Goal: Task Accomplishment & Management: Complete application form

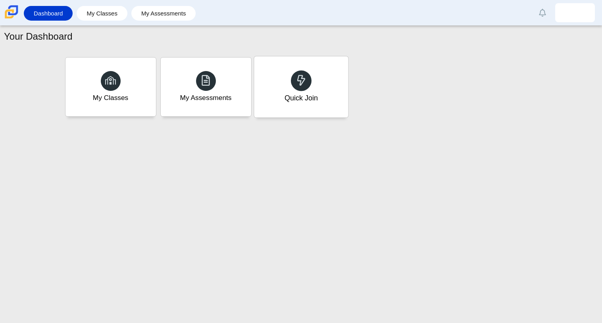
click at [276, 101] on div "Quick Join" at bounding box center [301, 86] width 94 height 61
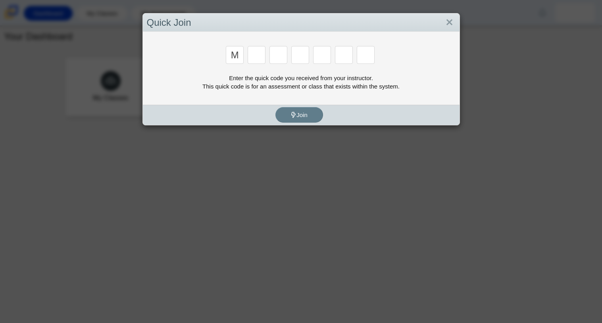
type input "m"
type input "7"
type input "e"
type input "3"
type input "e"
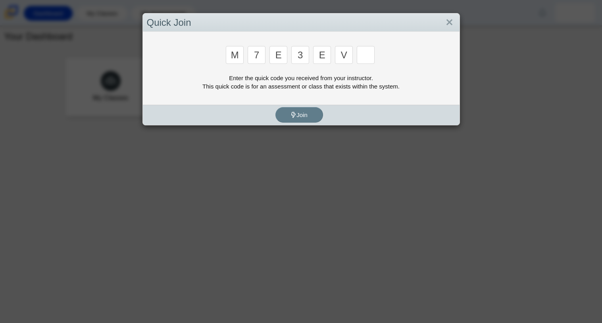
type input "v"
type input "w"
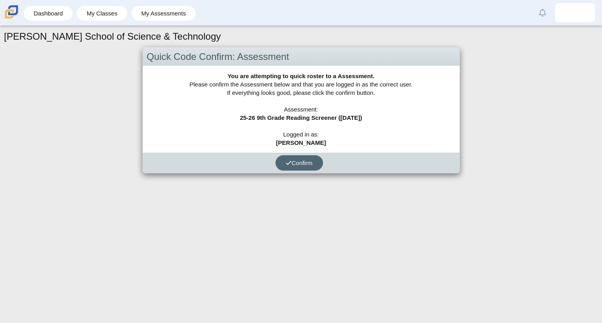
click at [308, 157] on button "Confirm" at bounding box center [300, 162] width 48 height 15
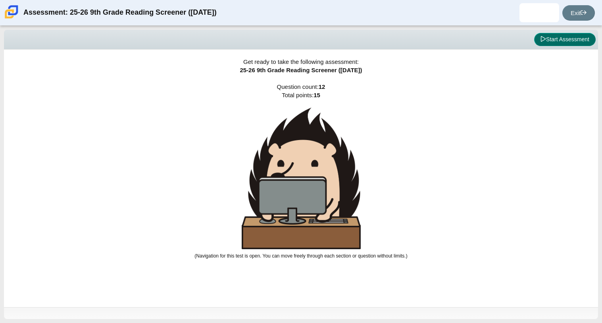
click at [549, 40] on button "Start Assessment" at bounding box center [565, 39] width 62 height 13
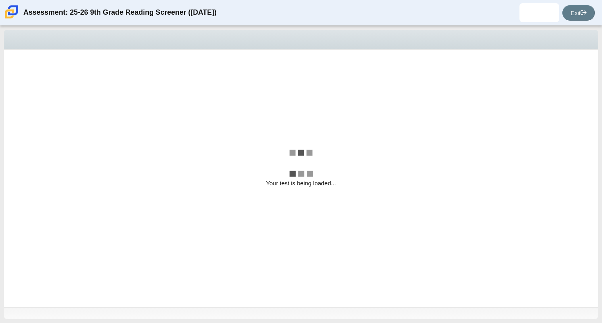
select select "ccc5b315-3c7c-471c-bf90-f22c8299c798"
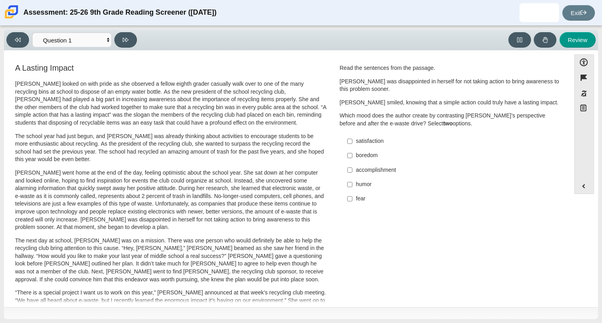
click at [242, 70] on h3 "A Lasting Impact" at bounding box center [171, 68] width 312 height 9
click at [193, 33] on div "Review" at bounding box center [368, 39] width 456 height 15
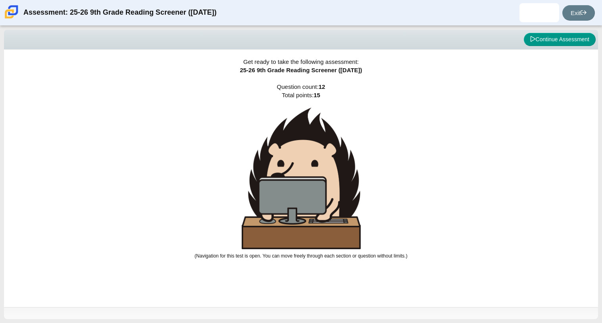
click at [548, 31] on div "Viewing Question 1 of 12 in Pacing Mode Continue Assessment" at bounding box center [301, 40] width 594 height 20
click at [547, 41] on button "Continue Assessment" at bounding box center [560, 39] width 72 height 13
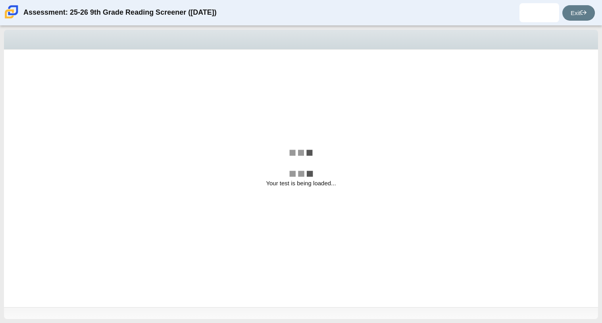
select select "ccc5b315-3c7c-471c-bf90-f22c8299c798"
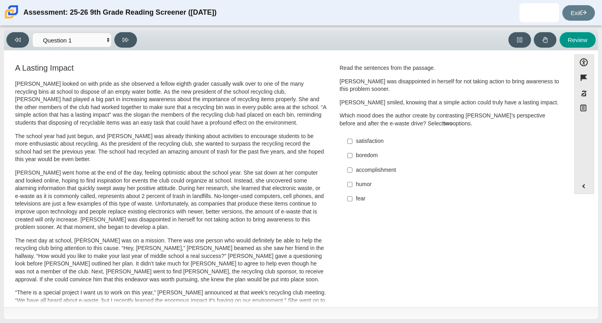
click at [388, 166] on div "accomplishment" at bounding box center [456, 170] width 200 height 8
click at [353, 166] on input "accomplishment accomplishment" at bounding box center [349, 170] width 5 height 14
checkbox input "true"
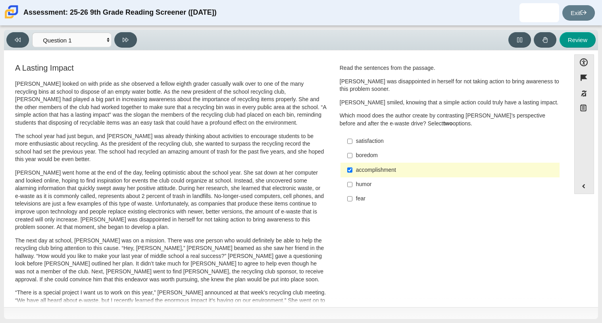
click at [376, 140] on div "satisfaction" at bounding box center [456, 141] width 200 height 8
click at [353, 140] on input "satisfaction satisfaction" at bounding box center [349, 141] width 5 height 14
checkbox input "true"
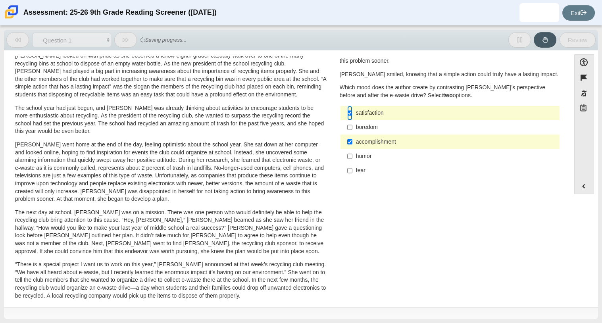
scroll to position [27, 0]
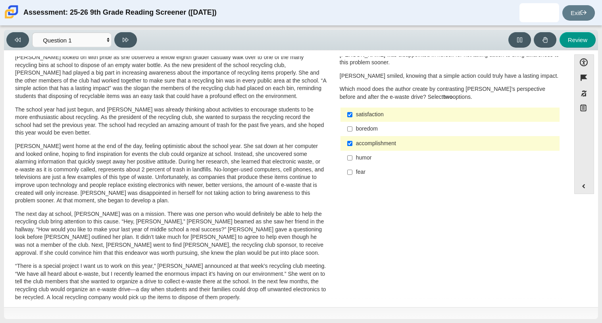
click at [363, 125] on div "boredom" at bounding box center [456, 129] width 200 height 8
click at [353, 125] on input "boredom boredom" at bounding box center [349, 129] width 5 height 14
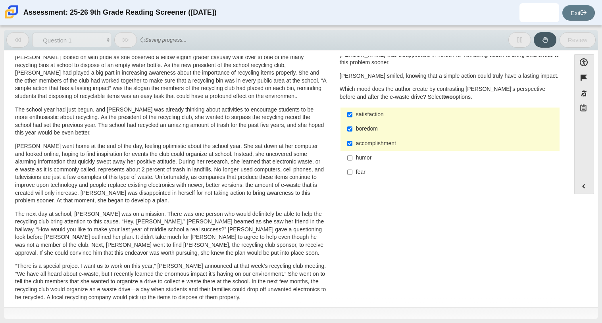
click at [363, 123] on label "boredom boredom" at bounding box center [451, 129] width 218 height 14
click at [353, 123] on input "boredom boredom" at bounding box center [349, 129] width 5 height 14
checkbox input "false"
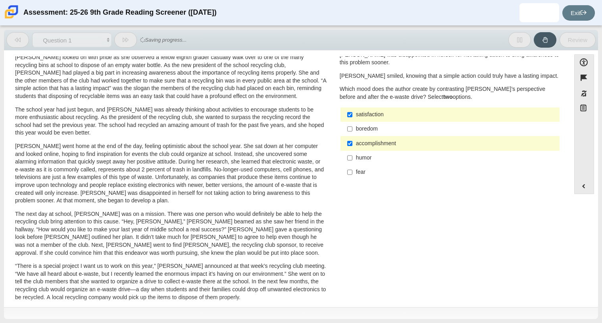
click at [368, 116] on div "satisfaction" at bounding box center [456, 115] width 200 height 8
click at [353, 116] on input "satisfaction satisfaction" at bounding box center [349, 115] width 5 height 14
checkbox input "false"
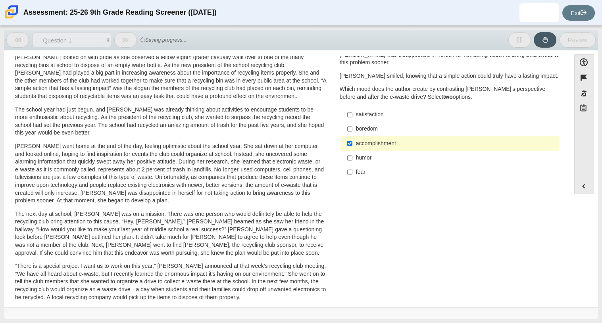
click at [371, 141] on div "accomplishment" at bounding box center [456, 144] width 200 height 8
click at [353, 141] on input "accomplishment accomplishment" at bounding box center [349, 143] width 5 height 14
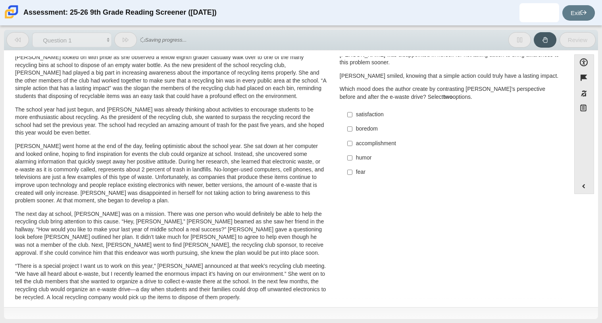
click at [371, 141] on div "accomplishment" at bounding box center [456, 144] width 200 height 8
click at [353, 141] on input "accomplishment accomplishment" at bounding box center [349, 143] width 5 height 14
checkbox input "true"
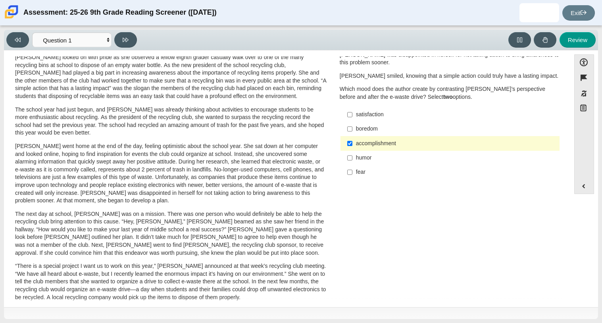
click at [372, 116] on div "satisfaction" at bounding box center [456, 115] width 200 height 8
click at [353, 116] on input "satisfaction satisfaction" at bounding box center [349, 115] width 5 height 14
checkbox input "true"
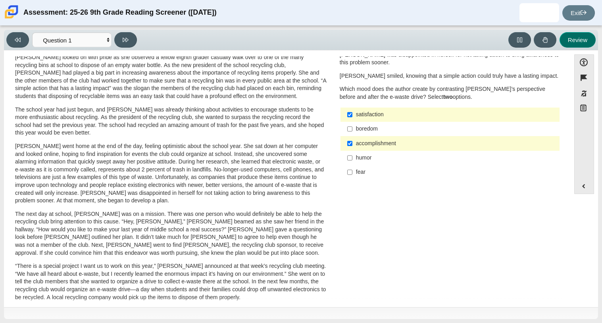
click at [576, 39] on button "Review" at bounding box center [578, 39] width 36 height 15
select select "review"
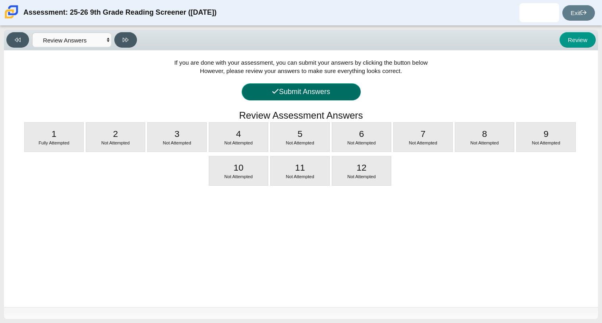
click at [350, 98] on button "Submit Answers" at bounding box center [301, 91] width 119 height 17
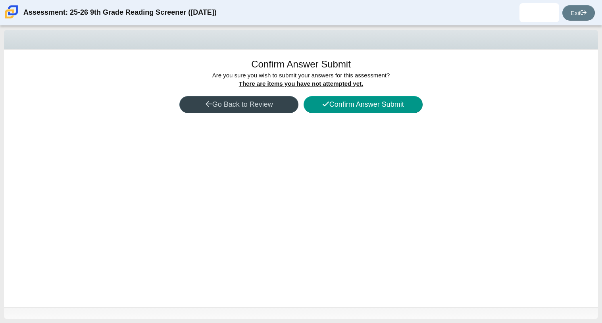
click at [274, 104] on button "Go Back to Review" at bounding box center [238, 104] width 119 height 17
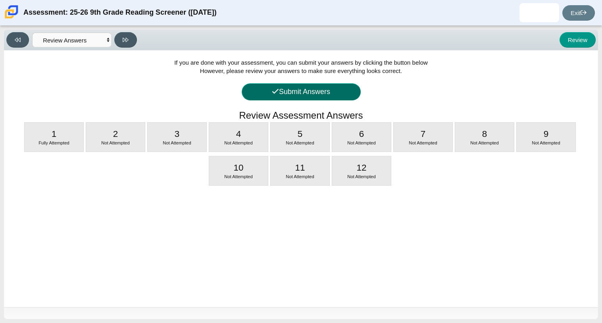
click at [314, 94] on button "Submit Answers" at bounding box center [301, 91] width 119 height 17
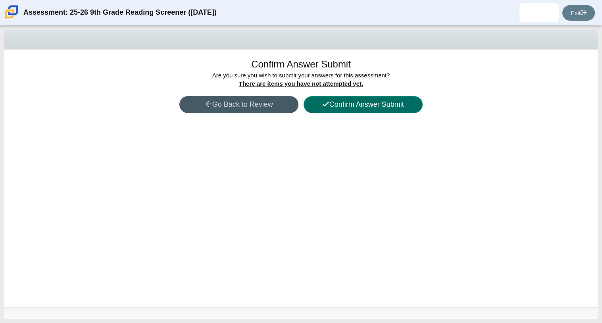
click at [331, 104] on button "Confirm Answer Submit" at bounding box center [363, 104] width 119 height 17
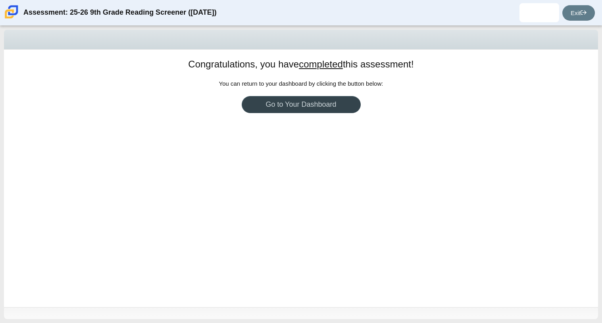
click at [290, 110] on link "Go to Your Dashboard" at bounding box center [301, 104] width 119 height 17
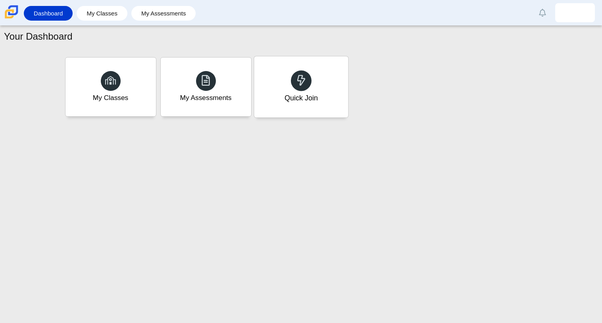
click at [291, 94] on div "Quick Join" at bounding box center [300, 98] width 33 height 10
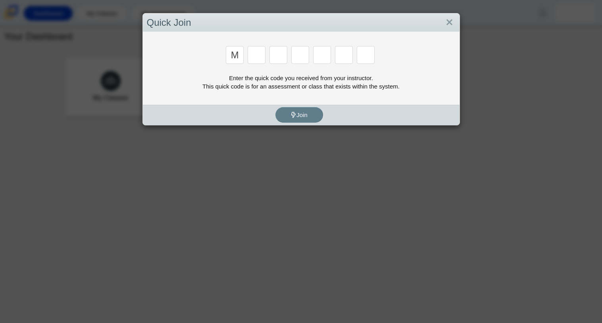
type input "m"
type input "7"
type input "e"
type input "3"
type input "e"
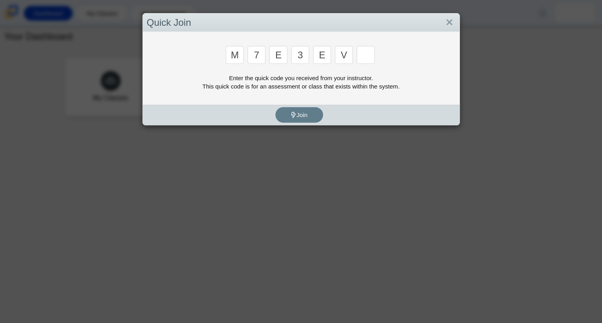
type input "v"
type input "w"
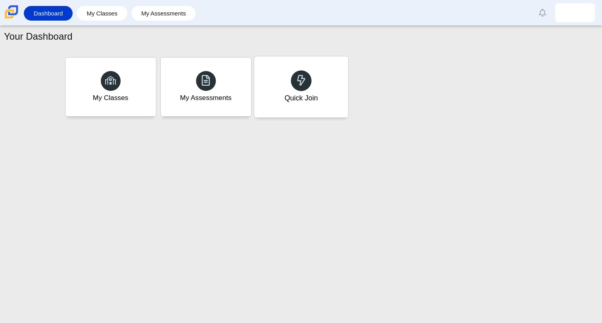
click at [327, 62] on div "Quick Join" at bounding box center [301, 86] width 94 height 61
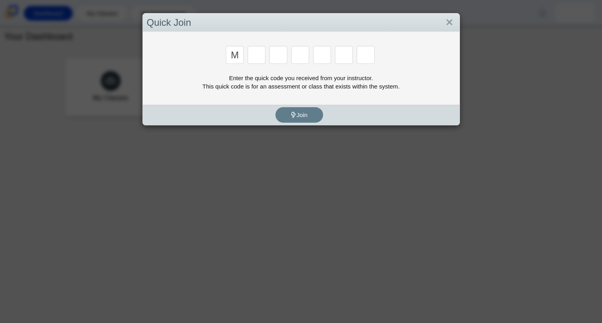
type input "m"
type input "7"
type input "e"
type input "3"
type input "e"
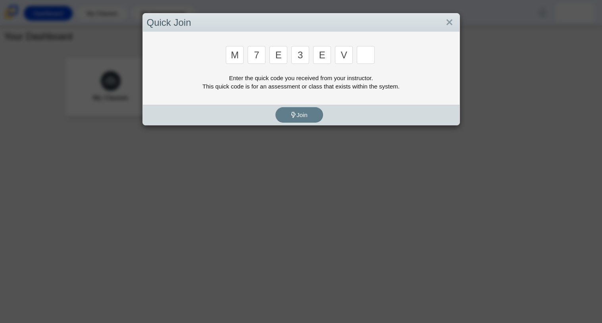
type input "v"
type input "w"
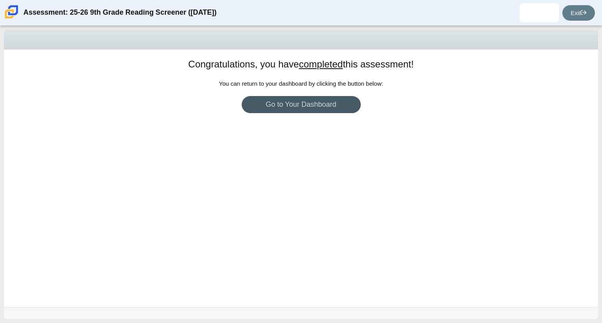
click at [245, 91] on div "Congratulations, you have completed this assessment! You can return to your das…" at bounding box center [301, 179] width 594 height 258
click at [244, 86] on span "You can return to your dashboard by clicking the button below:" at bounding box center [301, 83] width 164 height 7
click at [285, 83] on span "You can return to your dashboard by clicking the button below:" at bounding box center [301, 83] width 164 height 7
click at [326, 83] on span "You can return to your dashboard by clicking the button below:" at bounding box center [301, 83] width 164 height 7
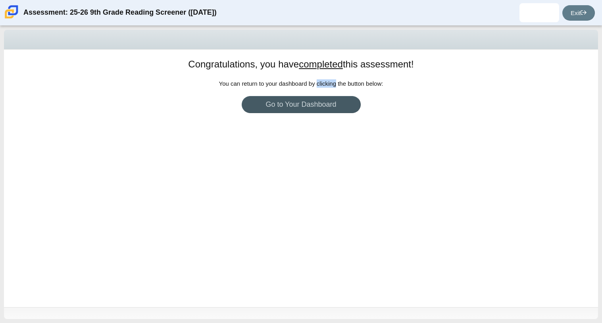
click at [346, 84] on span "You can return to your dashboard by clicking the button below:" at bounding box center [301, 83] width 164 height 7
click at [416, 89] on div "Congratulations, you have completed this assessment! You can return to your das…" at bounding box center [301, 179] width 594 height 258
click at [313, 58] on h1 "Congratulations, you have completed this assessment!" at bounding box center [300, 64] width 225 height 13
click at [315, 63] on u "completed" at bounding box center [321, 64] width 44 height 11
click at [306, 101] on link "Go to Your Dashboard" at bounding box center [301, 104] width 119 height 17
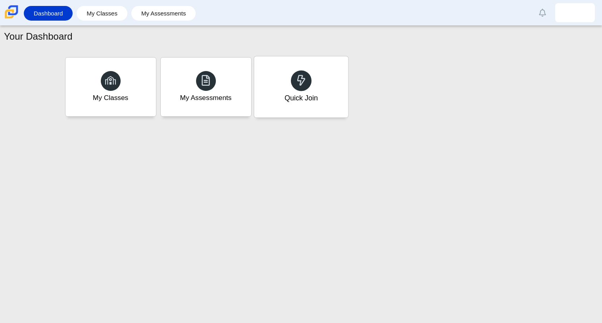
click at [298, 100] on div "Quick Join" at bounding box center [300, 98] width 33 height 10
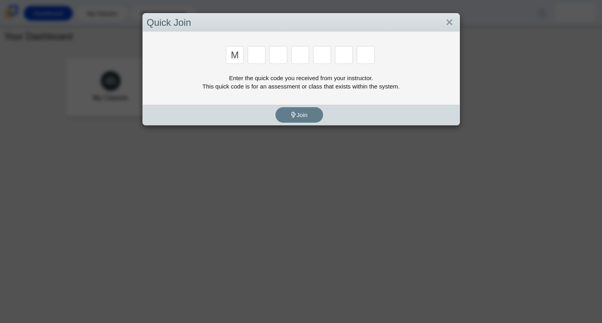
type input "m"
type input "7"
type input "e"
type input "3"
type input "e"
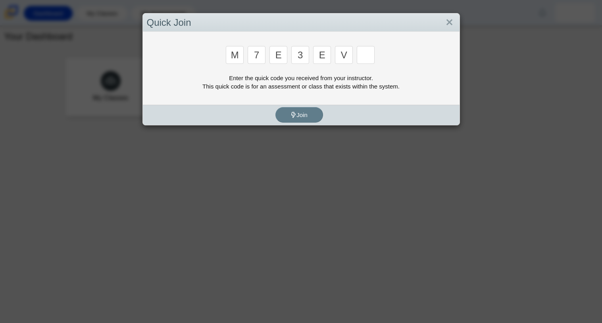
type input "v"
type input "w"
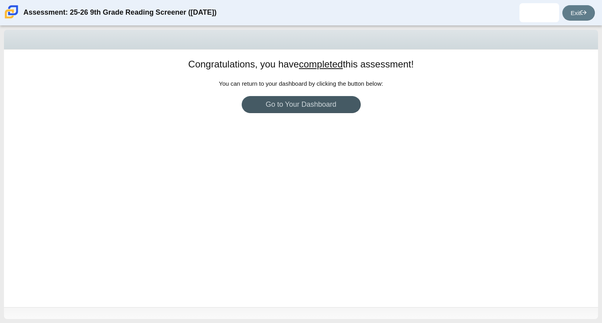
click at [358, 81] on span "You can return to your dashboard by clicking the button below:" at bounding box center [301, 83] width 164 height 7
click at [379, 155] on div "Congratulations, you have completed this assessment! You can return to your das…" at bounding box center [301, 179] width 594 height 258
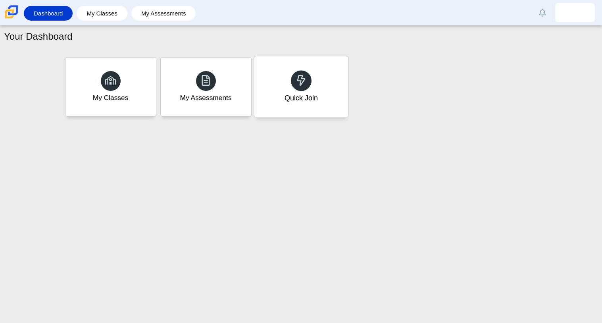
click at [288, 97] on div "Quick Join" at bounding box center [300, 98] width 33 height 10
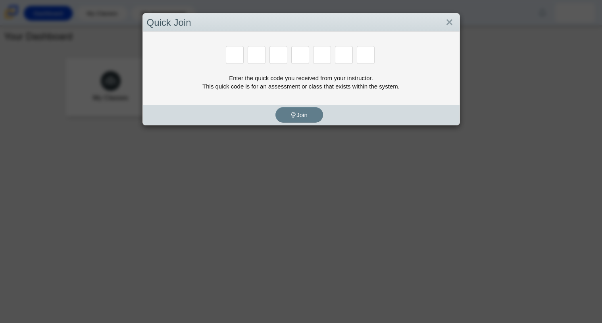
click at [257, 64] on div at bounding box center [257, 55] width 19 height 19
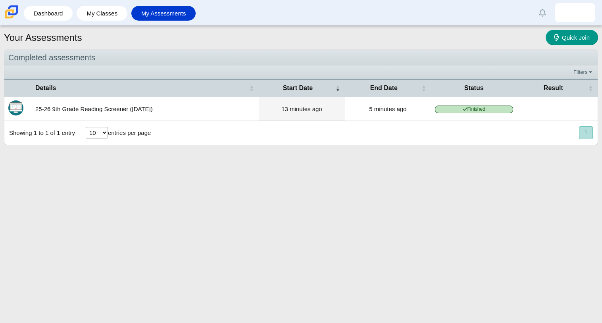
click at [94, 135] on select "10 25 50 100" at bounding box center [97, 133] width 22 height 12
click at [138, 170] on div "Your Assessments Quick Join Completed assessments Filters Show only: Loading… D…" at bounding box center [301, 174] width 602 height 297
click at [96, 129] on select "10 25 50 100" at bounding box center [97, 133] width 22 height 12
click at [86, 128] on select "10 25 50 100" at bounding box center [97, 133] width 22 height 12
click at [98, 131] on select "10 25 50 100" at bounding box center [97, 133] width 22 height 12
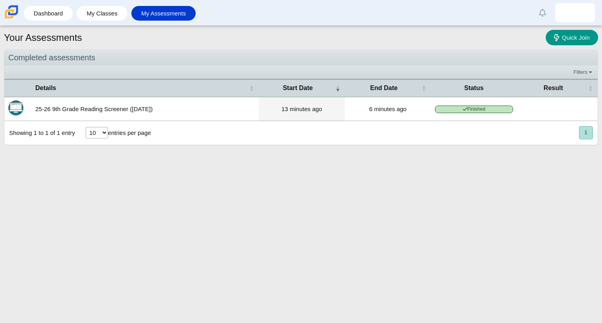
click at [86, 128] on select "10 25 50 100" at bounding box center [97, 133] width 22 height 12
click at [94, 131] on select "10 25 50 100" at bounding box center [97, 133] width 22 height 12
click at [86, 128] on select "10 25 50 100" at bounding box center [97, 133] width 22 height 12
click at [97, 135] on select "10 25 50 100" at bounding box center [97, 133] width 22 height 12
select select "10"
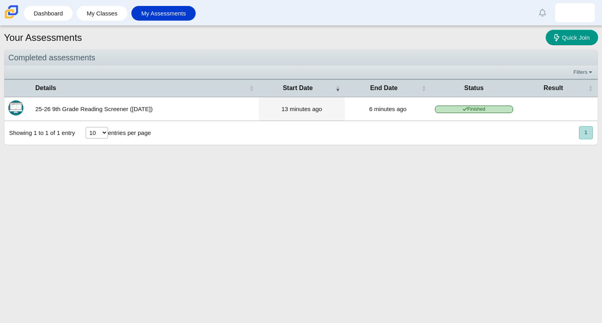
click at [86, 128] on select "10 25 50 100" at bounding box center [97, 133] width 22 height 12
click at [110, 177] on div "Your Assessments Quick Join Completed assessments Filters Show only: Loading… D…" at bounding box center [301, 174] width 602 height 297
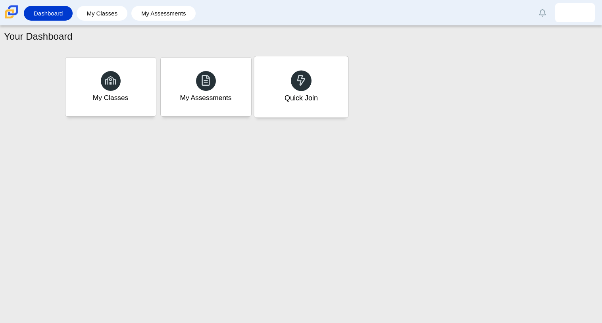
click at [311, 97] on div "Quick Join" at bounding box center [300, 98] width 33 height 10
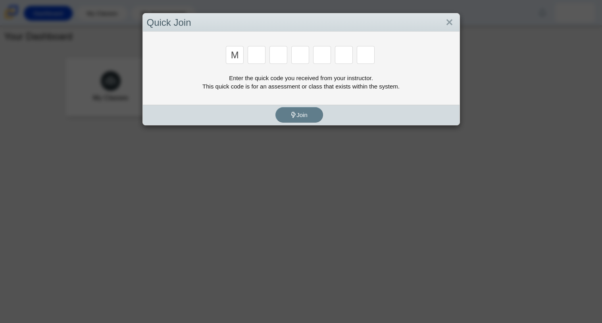
type input "m"
type input "7"
type input "e"
type input "3"
type input "e"
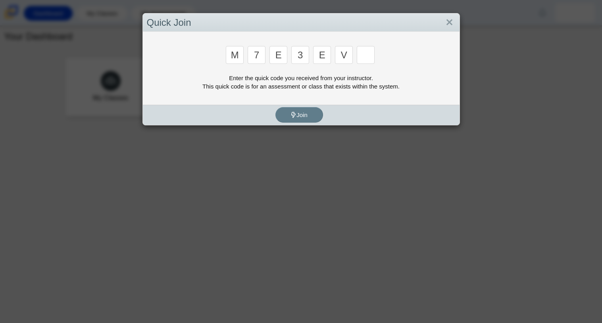
type input "v"
type input "w"
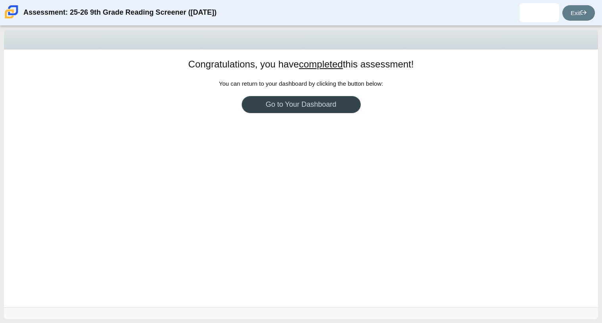
click at [315, 107] on link "Go to Your Dashboard" at bounding box center [301, 104] width 119 height 17
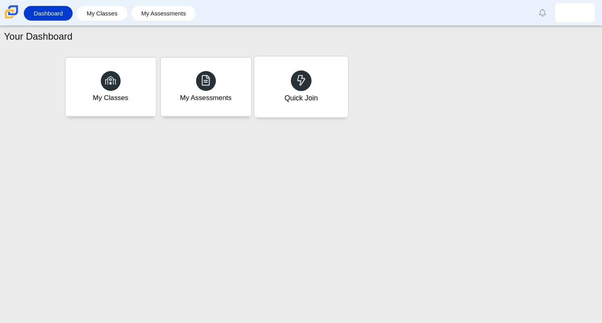
click at [296, 82] on icon at bounding box center [301, 80] width 11 height 11
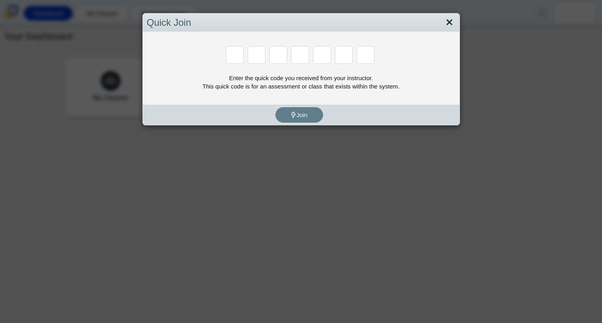
click at [450, 25] on link "Close" at bounding box center [449, 22] width 12 height 13
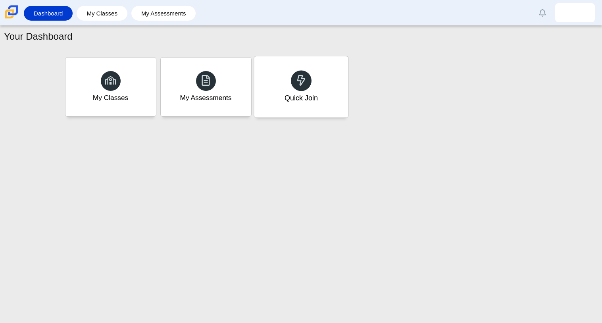
click at [321, 98] on div "Quick Join" at bounding box center [301, 86] width 94 height 61
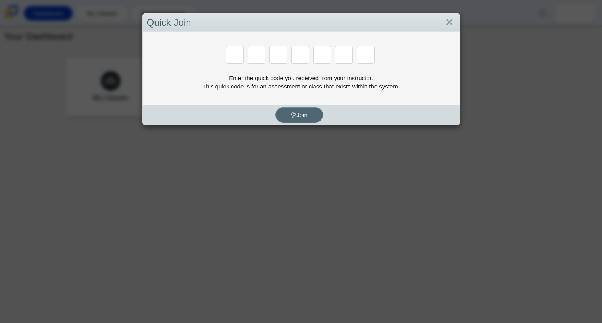
click at [293, 117] on icon "submit" at bounding box center [294, 115] width 6 height 6
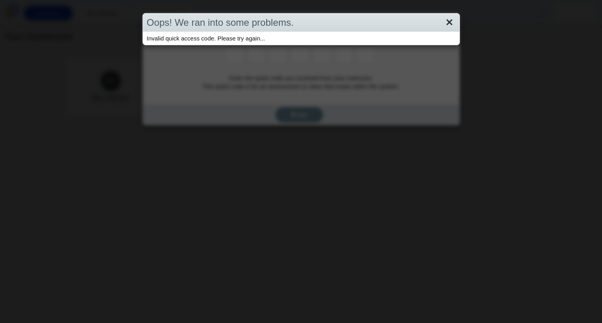
click at [450, 23] on link "Close" at bounding box center [449, 22] width 12 height 13
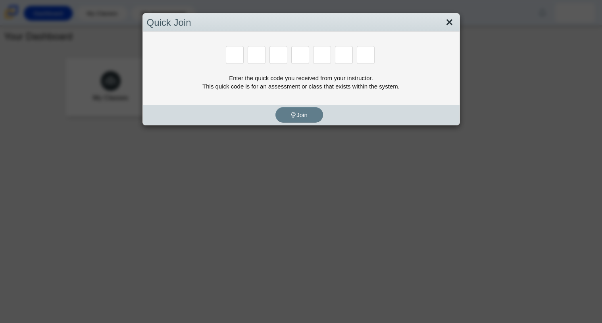
click at [448, 20] on link "Close" at bounding box center [449, 22] width 12 height 13
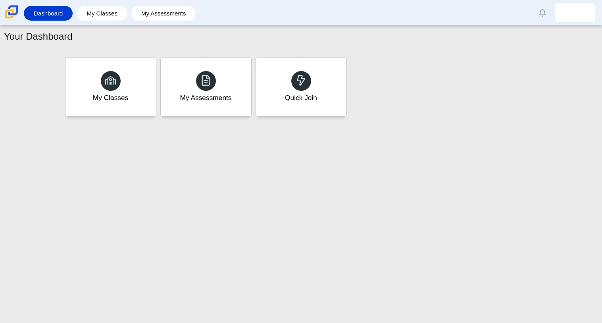
click at [500, 105] on div "My Classes My Assessments Quick Join" at bounding box center [301, 87] width 476 height 64
